Goal: Information Seeking & Learning: Learn about a topic

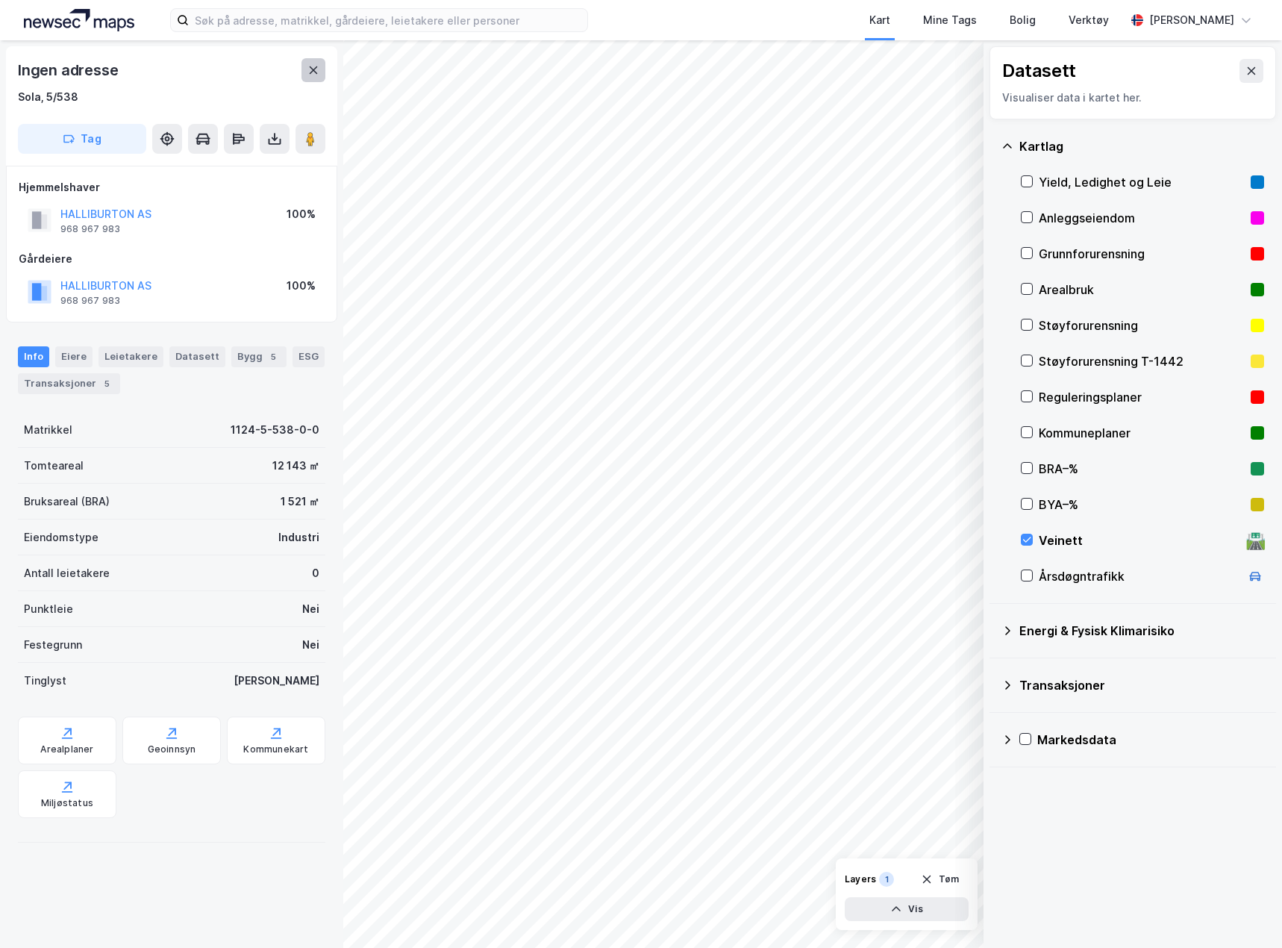
click at [316, 75] on icon at bounding box center [313, 70] width 12 height 12
